Goal: Check status: Check status

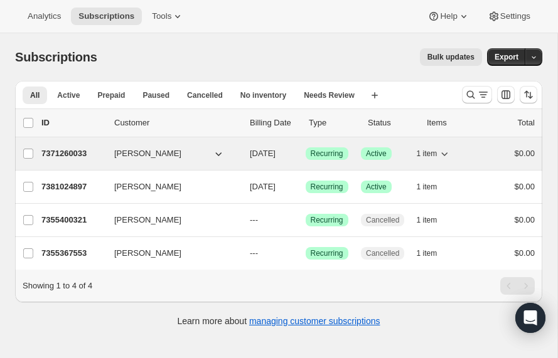
click at [129, 156] on span "[PERSON_NAME]" at bounding box center [147, 153] width 67 height 13
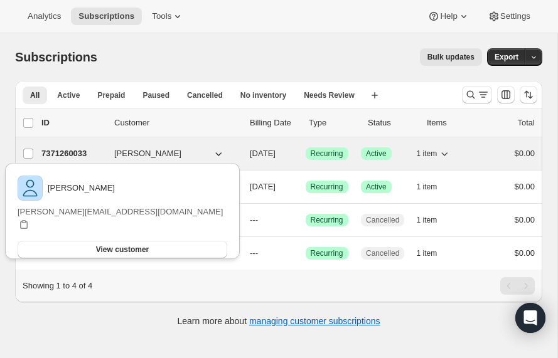
click at [60, 157] on p "7371260033" at bounding box center [72, 153] width 63 height 13
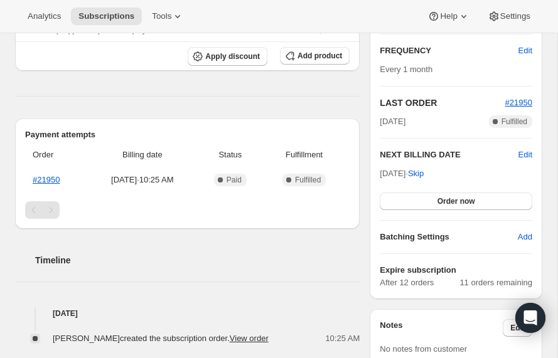
scroll to position [229, 0]
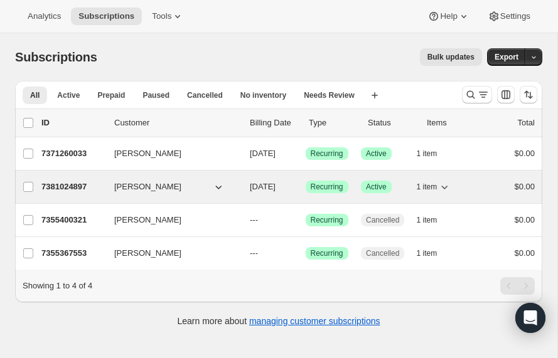
click at [60, 185] on p "7381024897" at bounding box center [72, 187] width 63 height 13
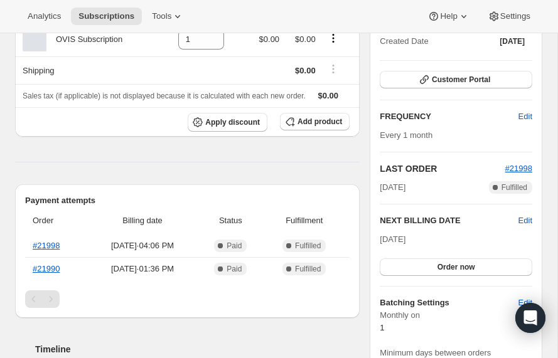
scroll to position [132, 0]
